Goal: Task Accomplishment & Management: Use online tool/utility

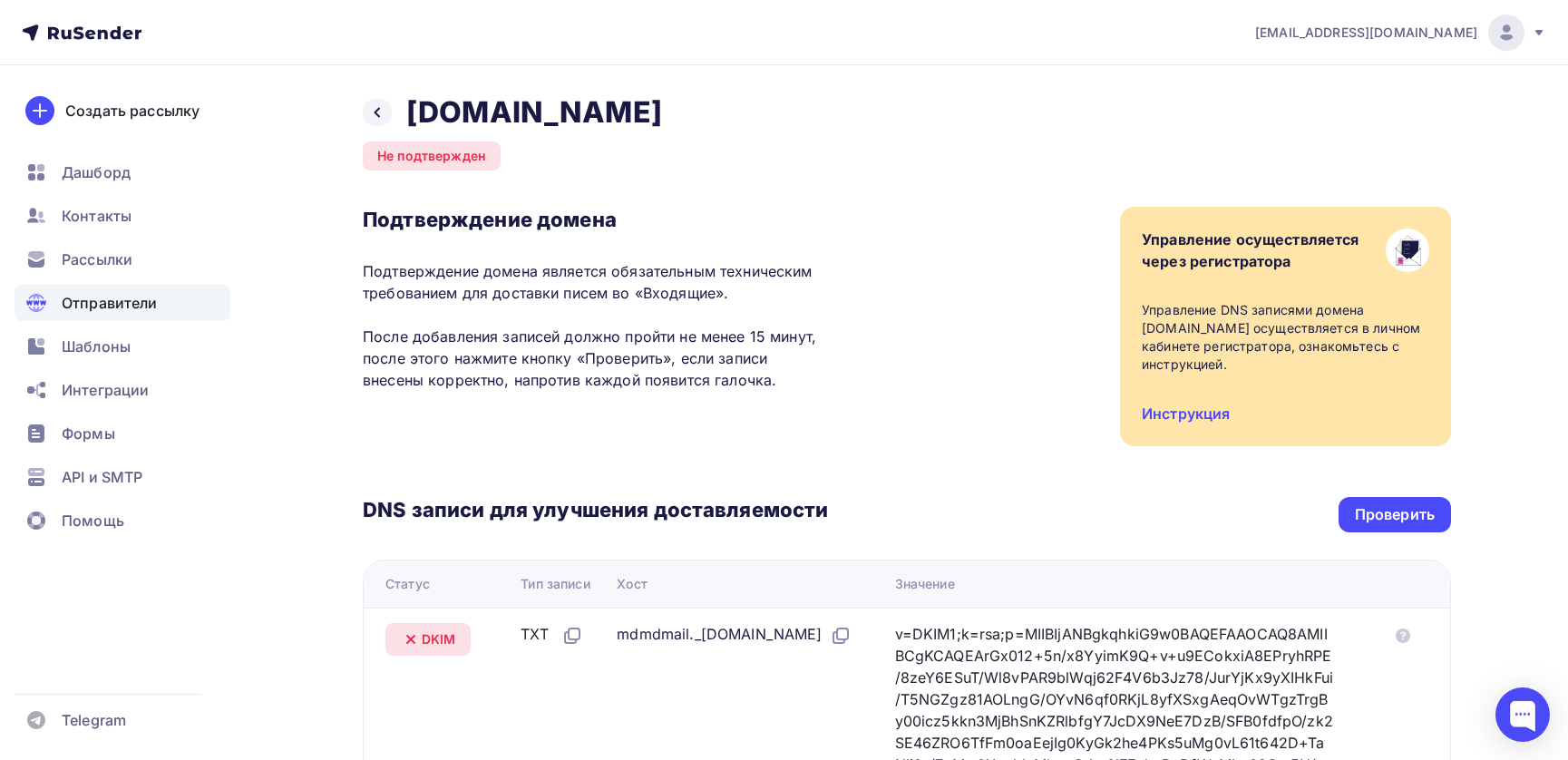
scroll to position [237, 0]
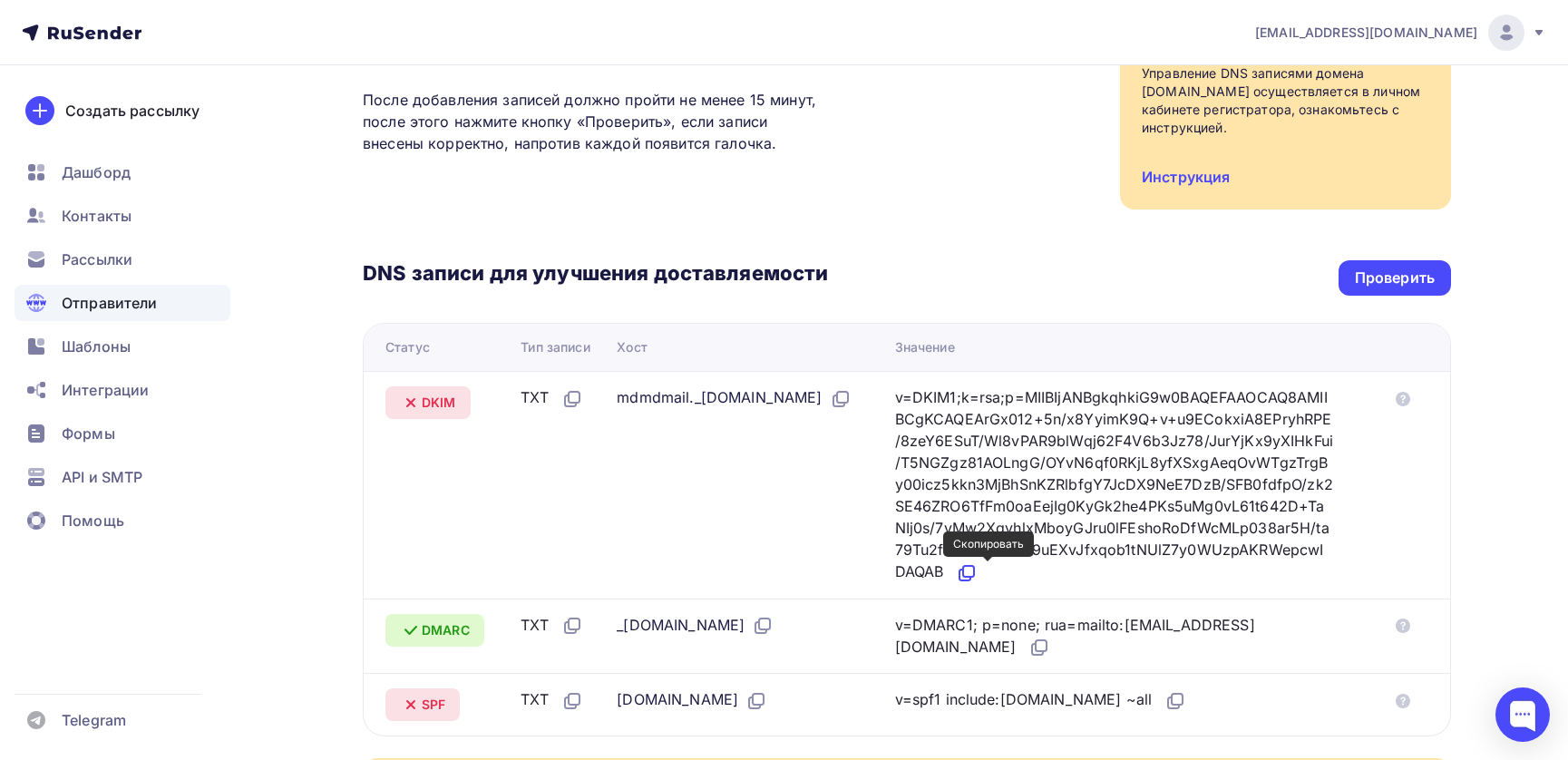
click at [978, 572] on icon at bounding box center [967, 573] width 21 height 21
click at [445, 404] on span "DKIM" at bounding box center [438, 402] width 34 height 19
copy span "DKIM"
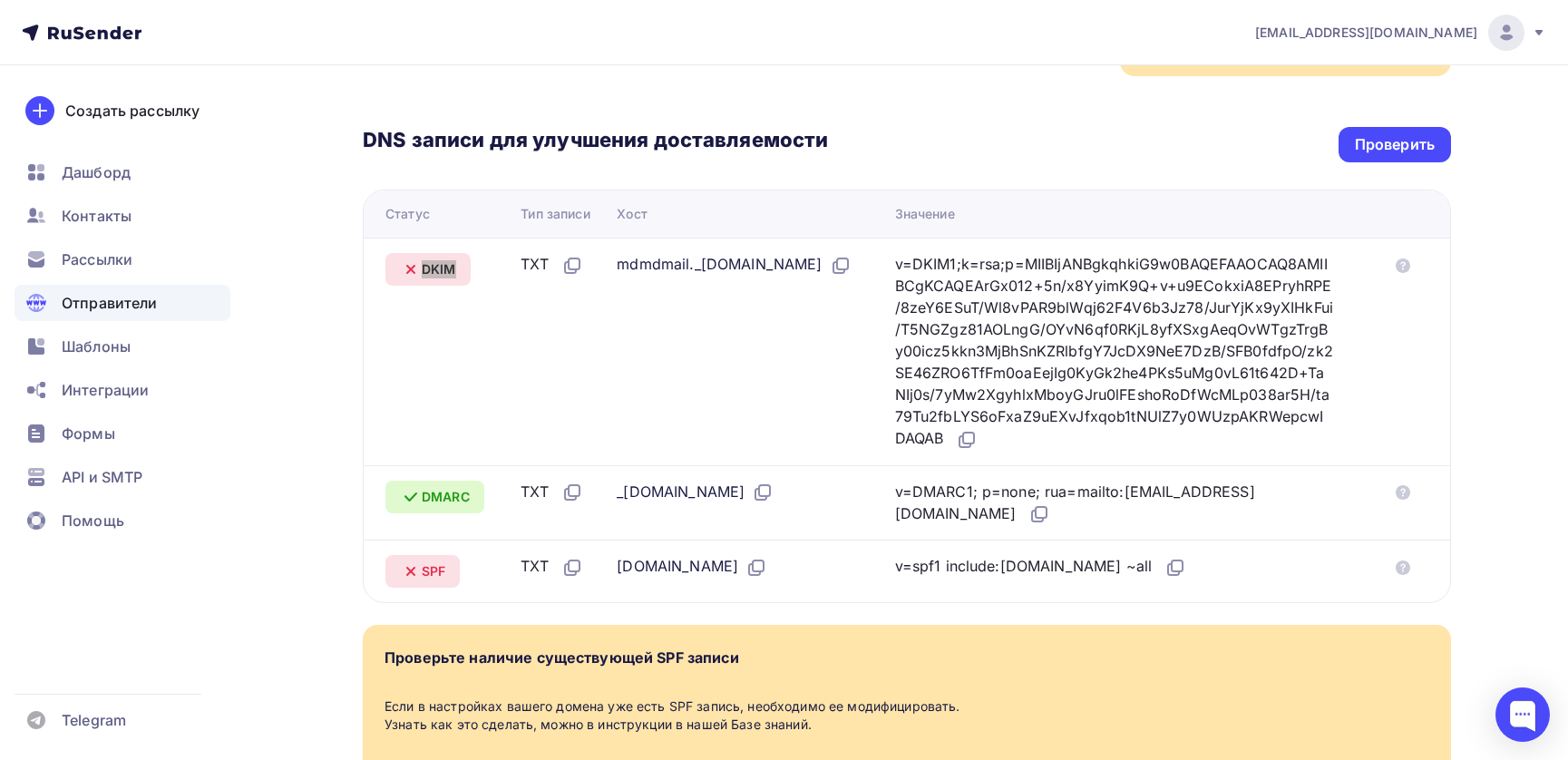
scroll to position [394, 0]
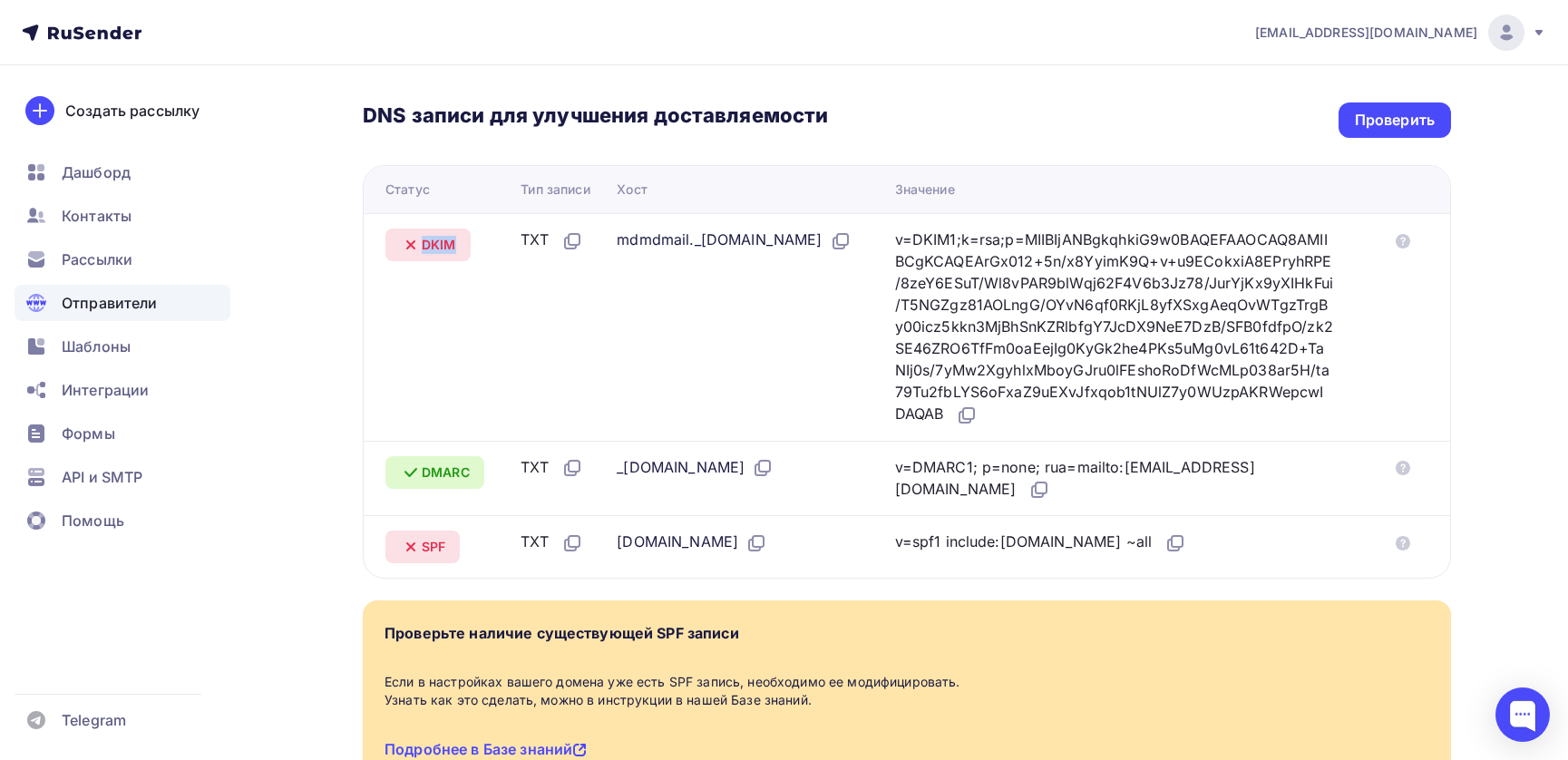
click at [445, 469] on span "DMARC" at bounding box center [445, 472] width 48 height 19
copy span "DMARC"
click at [430, 550] on span "SPF" at bounding box center [433, 546] width 23 height 19
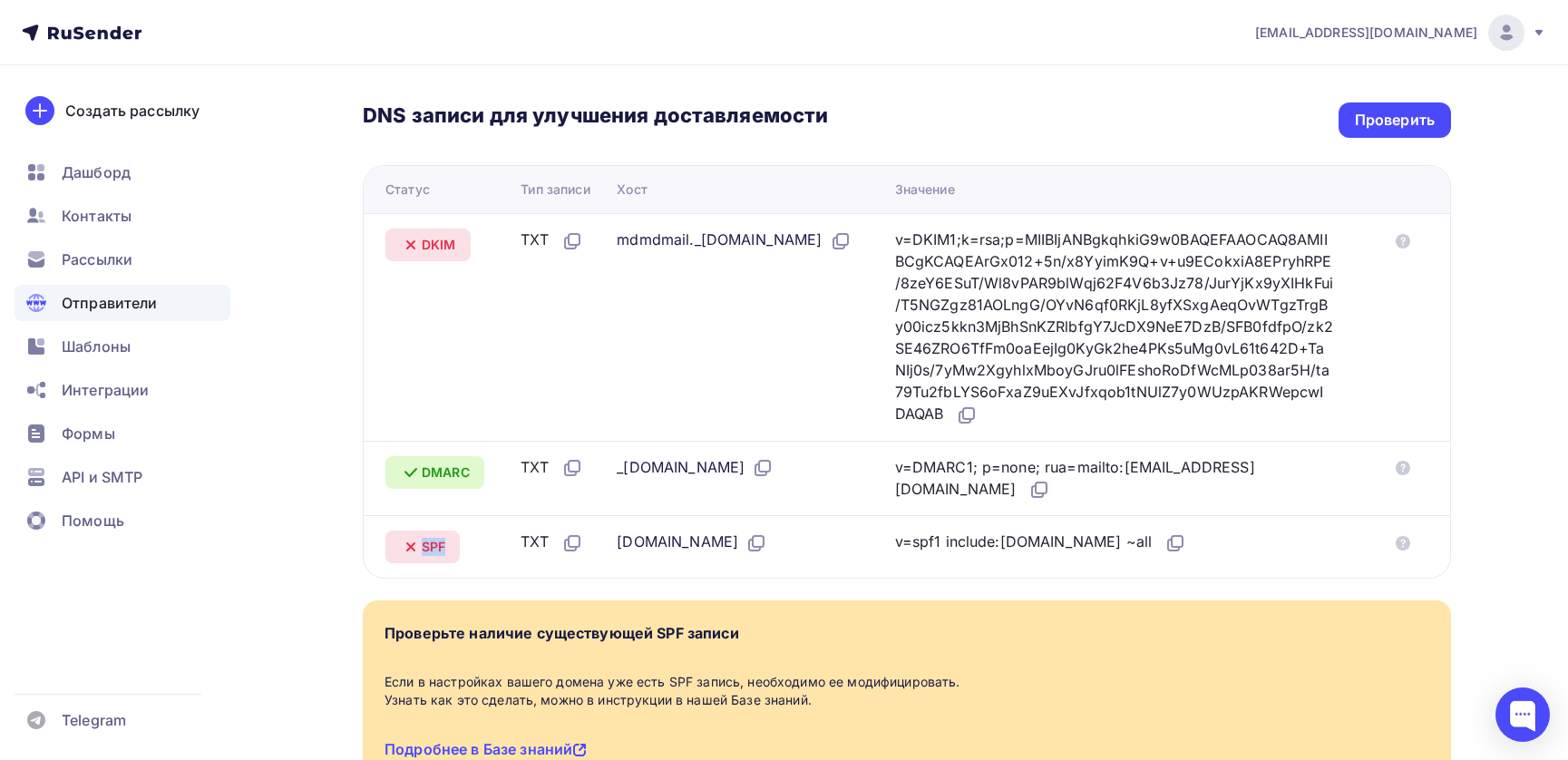
copy span "SPF"
click at [1164, 544] on icon at bounding box center [1175, 543] width 21 height 21
click at [1406, 113] on div "Проверить" at bounding box center [1394, 119] width 80 height 20
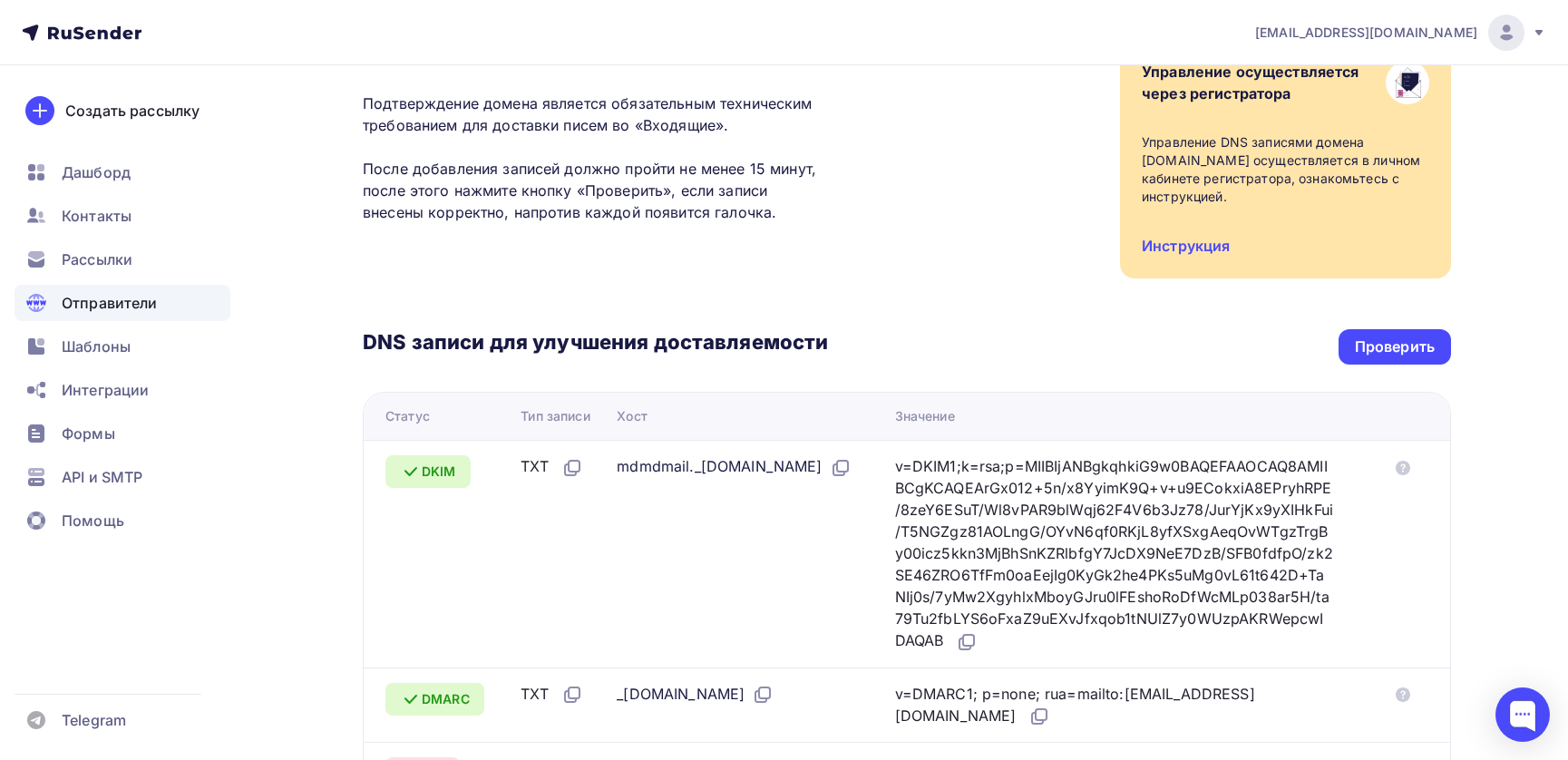
scroll to position [167, 0]
